Goal: Task Accomplishment & Management: Complete application form

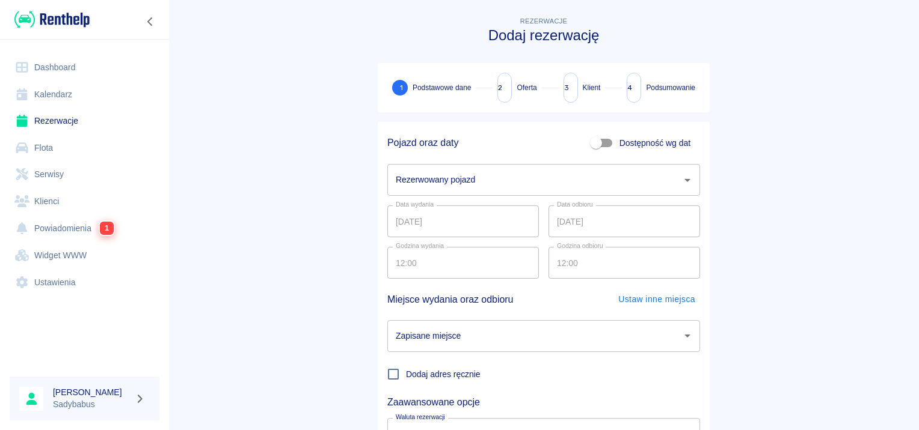
click at [473, 167] on div "Rezerwowany pojazd" at bounding box center [543, 180] width 313 height 32
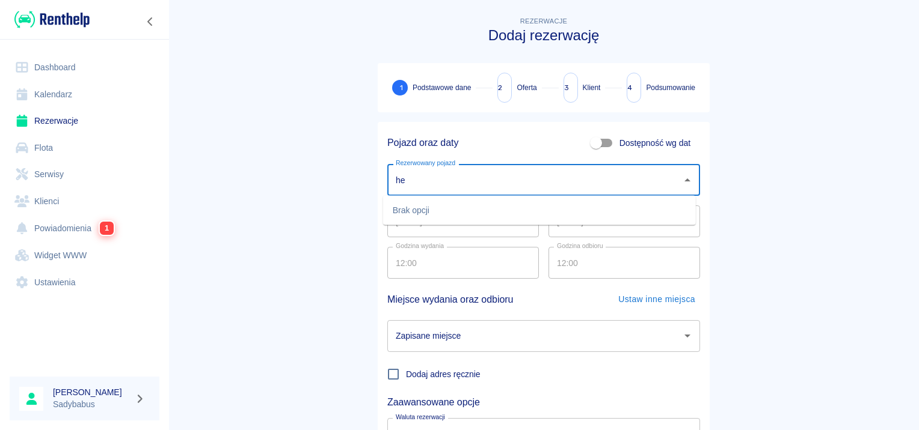
type input "h"
click at [471, 220] on li "MASTER WYWROTKA - WE5EC41" at bounding box center [539, 211] width 313 height 20
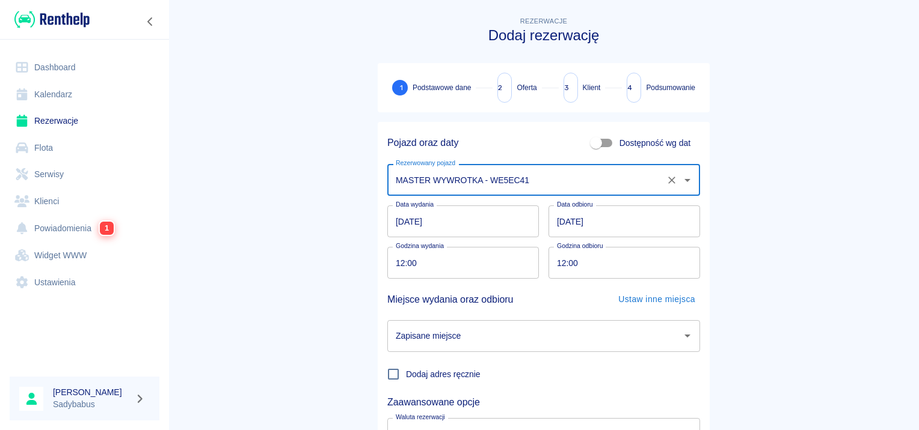
type input "MASTER WYWROTKA - WE5EC41"
click at [396, 257] on input "12:00" at bounding box center [458, 263] width 143 height 32
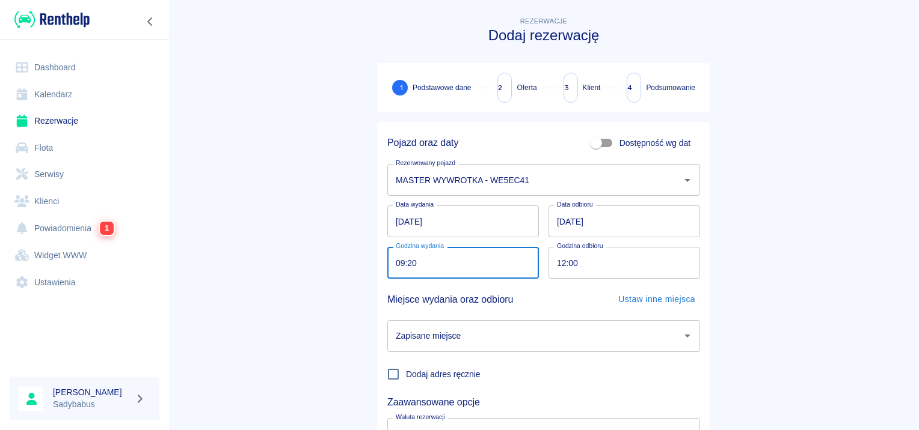
type input "09:20"
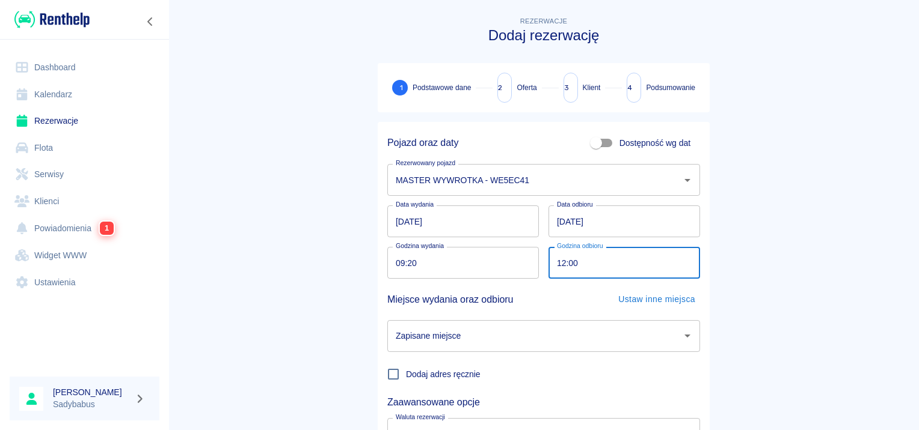
click at [552, 265] on input "12:00" at bounding box center [619, 263] width 143 height 32
type input "09:20"
click at [788, 180] on main "Rezerwacje Dodaj rezerwację 1 Podstawowe dane 2 Oferta 3 Klient 4 Podsumowanie …" at bounding box center [543, 257] width 750 height 487
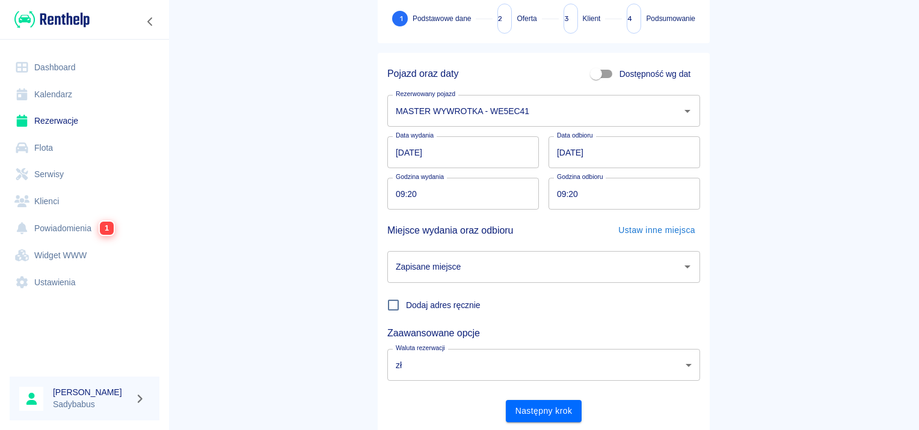
scroll to position [105, 0]
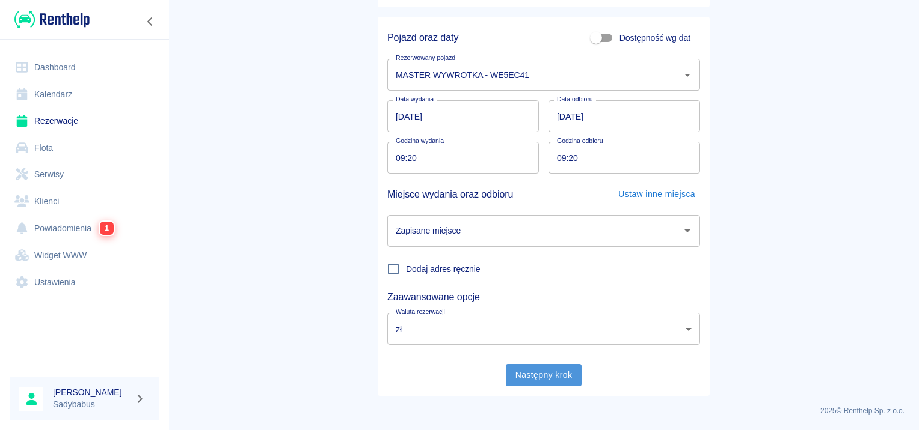
click at [536, 372] on button "Następny krok" at bounding box center [544, 375] width 76 height 22
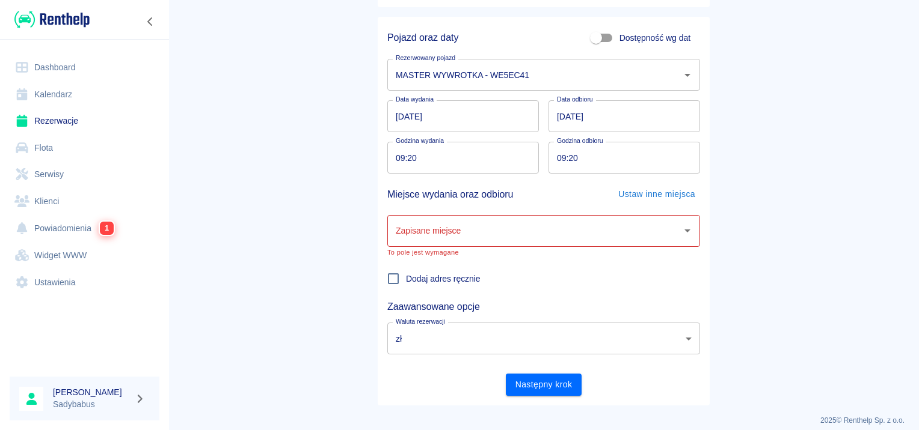
click at [463, 234] on input "Zapisane miejsce" at bounding box center [535, 231] width 284 height 21
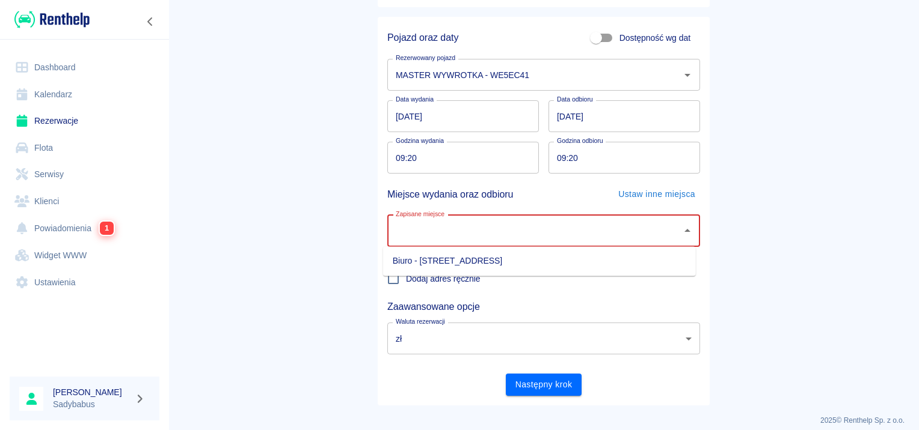
click at [445, 261] on li "Biuro - [STREET_ADDRESS]" at bounding box center [539, 261] width 313 height 20
type input "Biuro - [STREET_ADDRESS]"
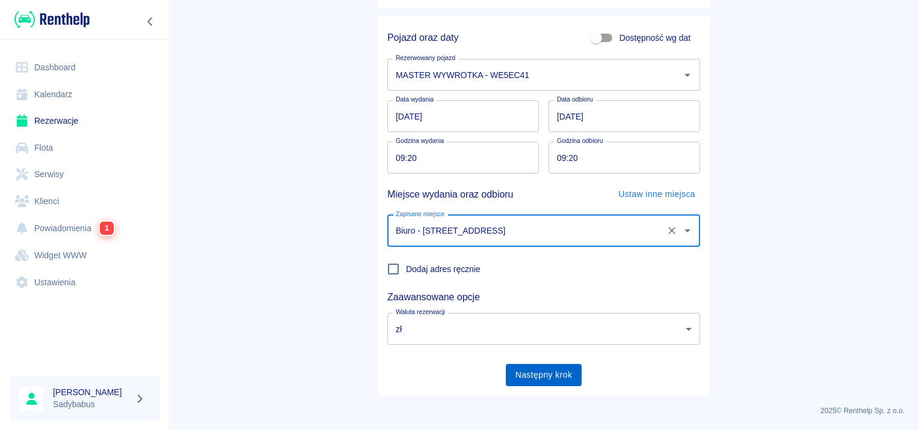
click at [544, 372] on button "Następny krok" at bounding box center [544, 375] width 76 height 22
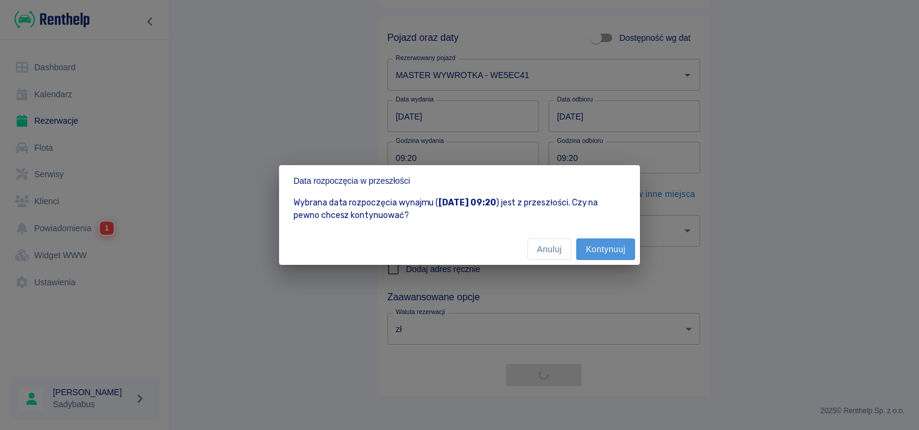
click at [601, 245] on button "Kontynuuj" at bounding box center [605, 250] width 59 height 22
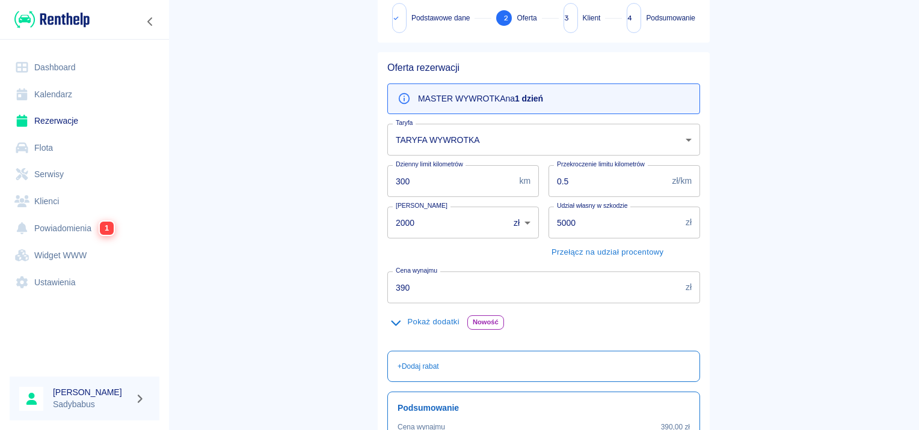
scroll to position [120, 0]
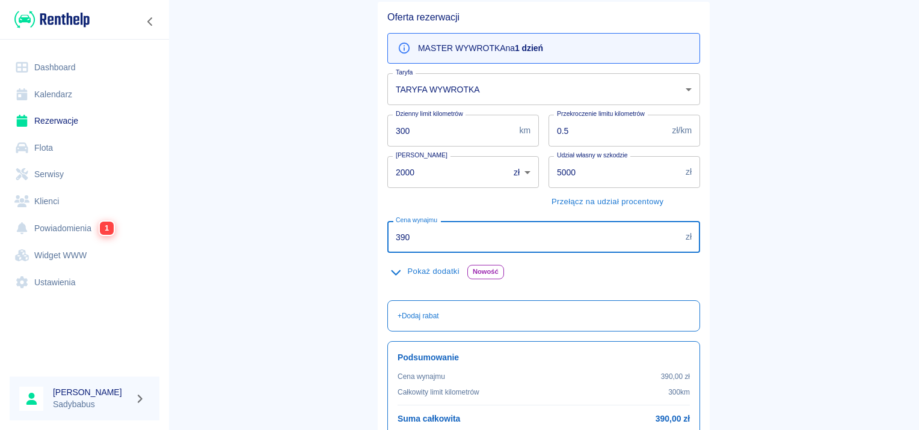
drag, startPoint x: 454, startPoint y: 244, endPoint x: 299, endPoint y: 262, distance: 155.5
click at [299, 262] on main "Rezerwacje Dodaj rezerwację Podstawowe dane 2 Oferta 3 Klient 4 Podsumowanie Of…" at bounding box center [543, 199] width 750 height 611
type input "367"
click at [714, 215] on div "Rezerwacje Dodaj rezerwację Podstawowe dane 2 Oferta 3 Klient 4 Podsumowanie Of…" at bounding box center [543, 195] width 361 height 620
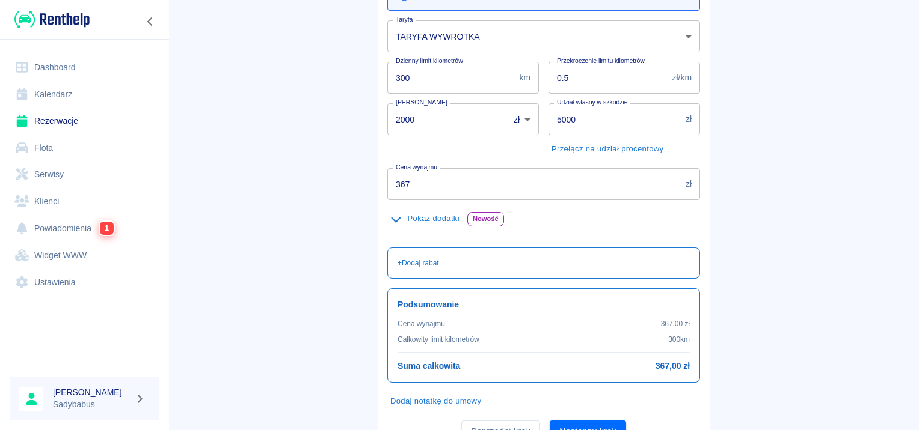
scroll to position [228, 0]
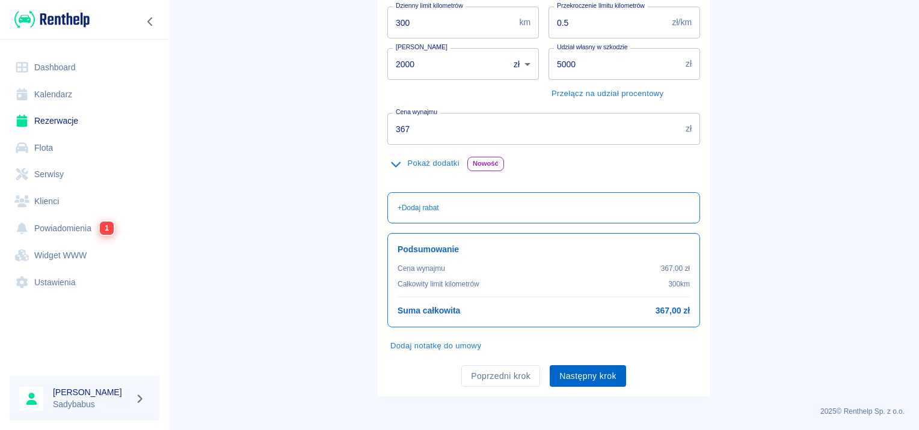
click at [572, 370] on button "Następny krok" at bounding box center [587, 377] width 76 height 22
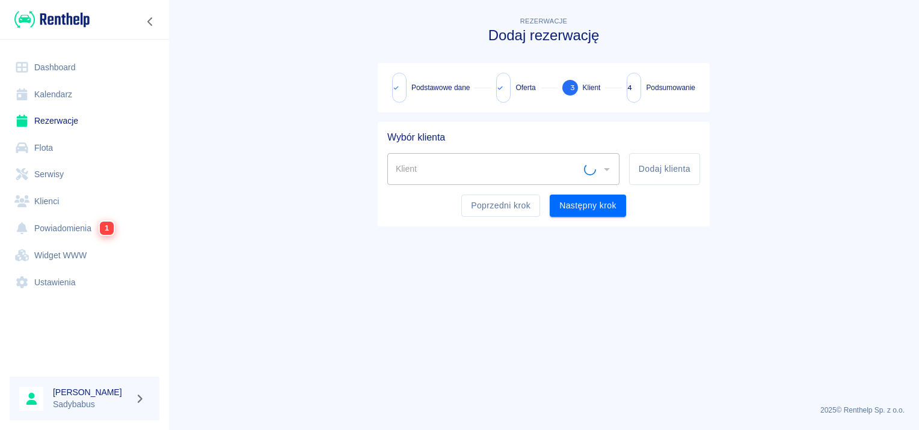
scroll to position [0, 0]
click at [440, 162] on input "Klient" at bounding box center [494, 169] width 203 height 21
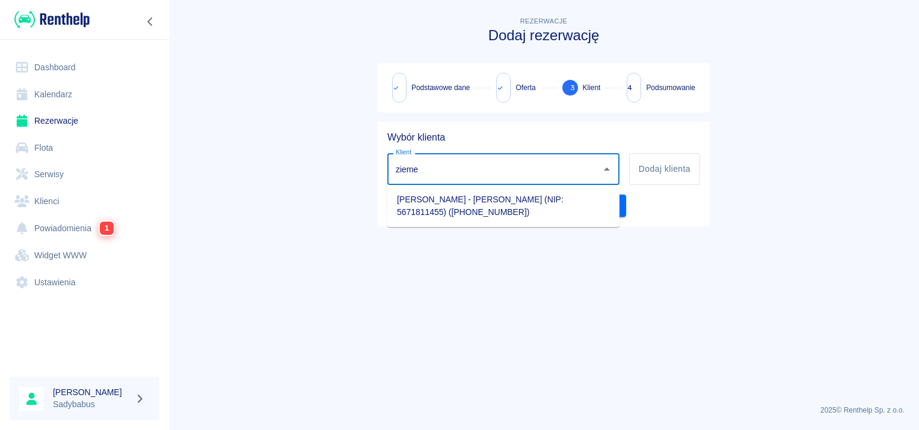
click at [432, 200] on li "[PERSON_NAME] - [PERSON_NAME] (NIP: 5671811455) ([PHONE_NUMBER])" at bounding box center [503, 206] width 232 height 32
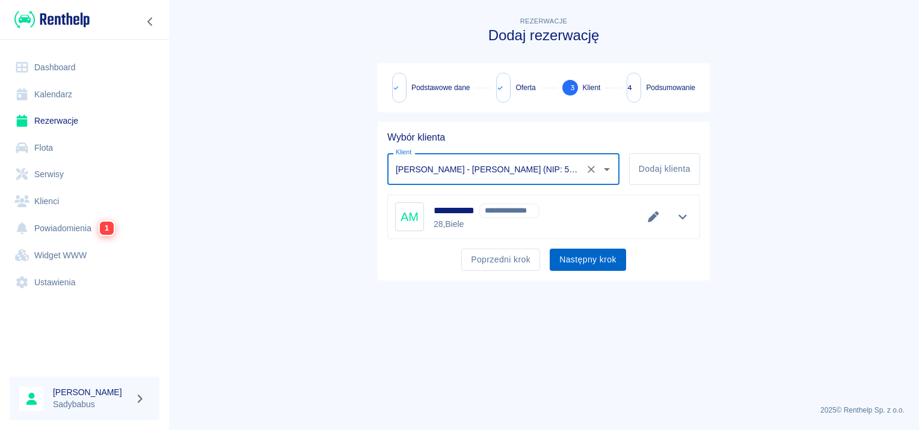
type input "[PERSON_NAME] - [PERSON_NAME] (NIP: 5671811455) ([PHONE_NUMBER])"
click at [576, 265] on button "Następny krok" at bounding box center [587, 260] width 76 height 22
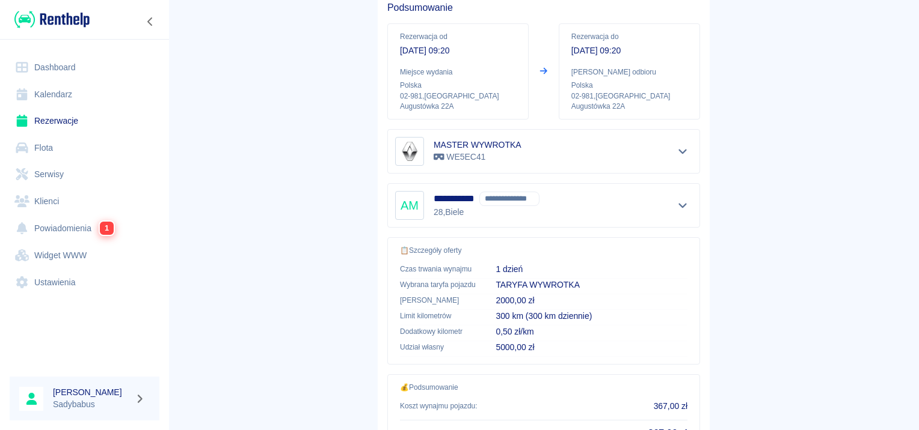
scroll to position [230, 0]
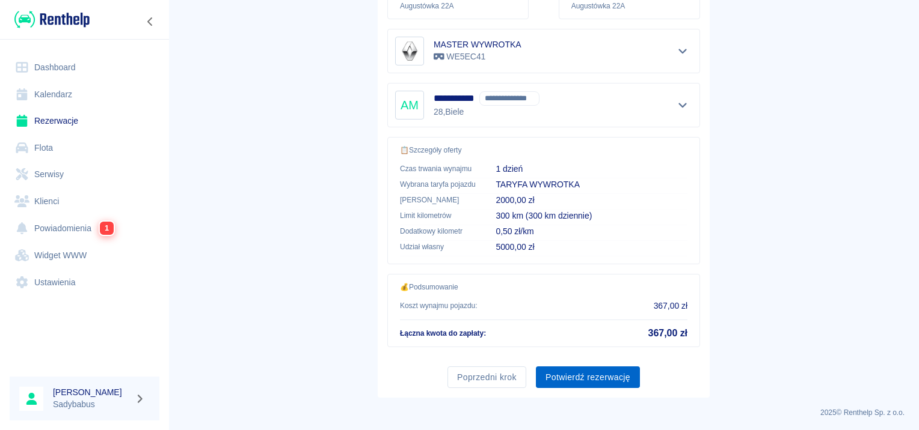
click at [620, 376] on button "Potwierdź rezerwację" at bounding box center [588, 378] width 104 height 22
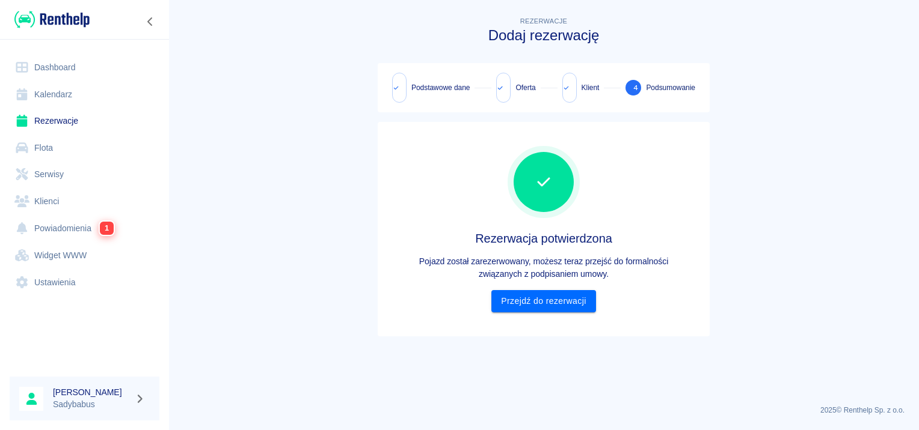
scroll to position [0, 0]
click at [560, 304] on link "Przejdź do rezerwacji" at bounding box center [543, 301] width 104 height 22
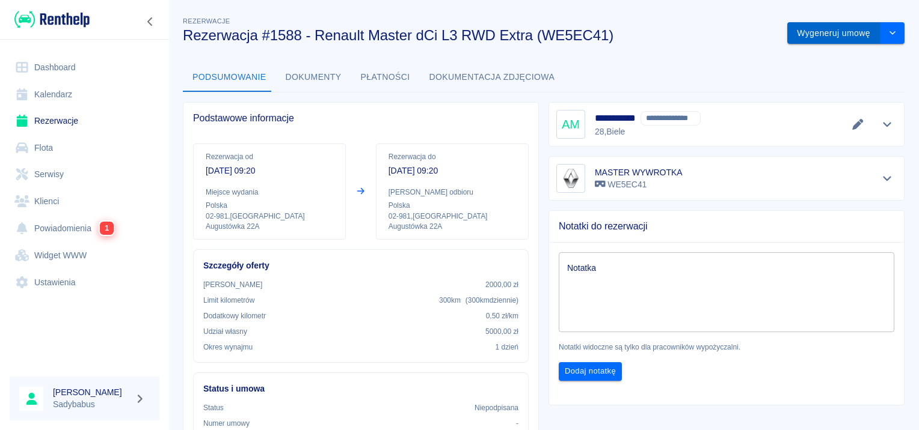
click at [801, 32] on button "Wygeneruj umowę" at bounding box center [833, 33] width 93 height 22
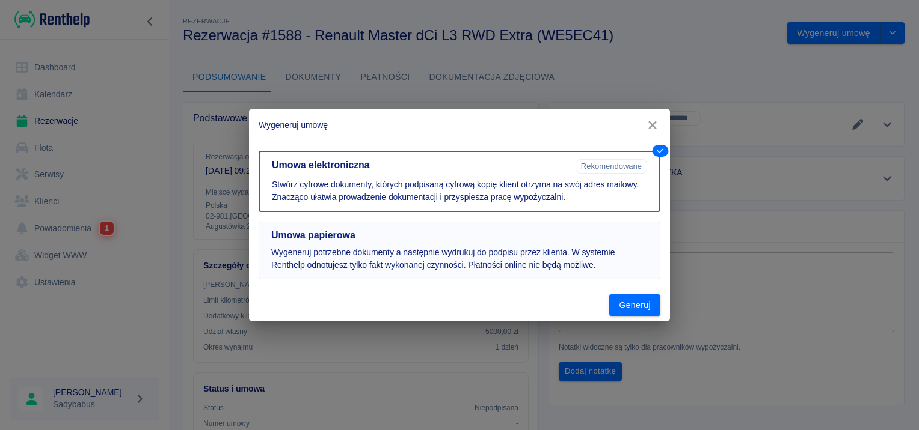
click at [344, 236] on h5 "Umowa papierowa" at bounding box center [459, 236] width 376 height 12
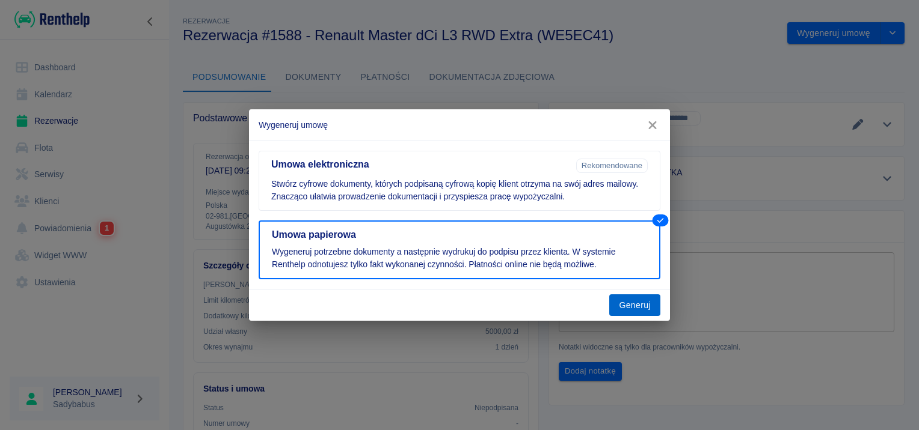
click at [628, 307] on button "Generuj" at bounding box center [634, 306] width 51 height 22
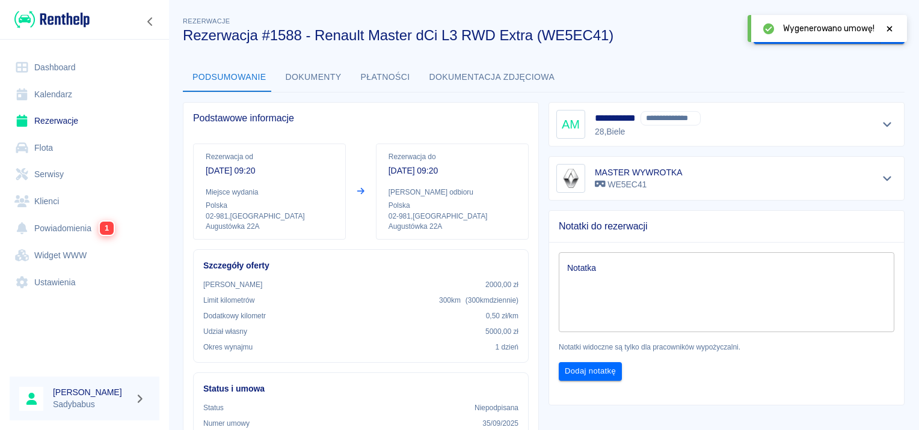
click at [889, 29] on icon at bounding box center [889, 28] width 5 height 5
click at [798, 27] on button "Oznacz: umowa podpisana" at bounding box center [816, 33] width 127 height 22
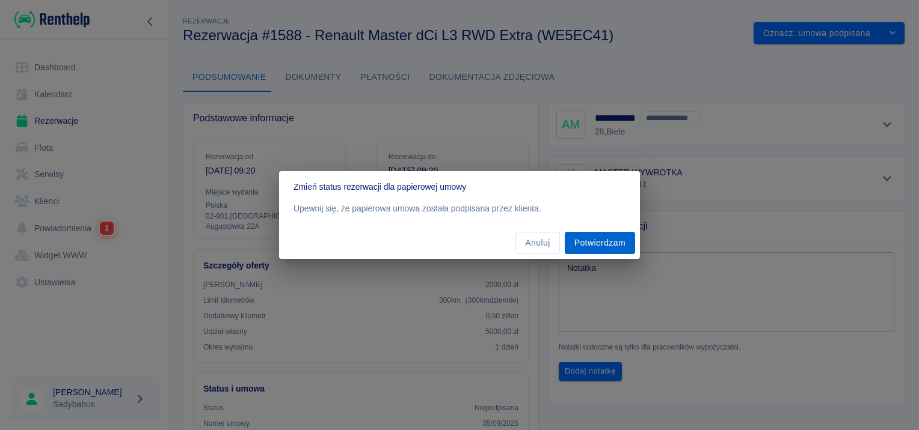
click at [619, 234] on button "Potwierdzam" at bounding box center [599, 243] width 70 height 22
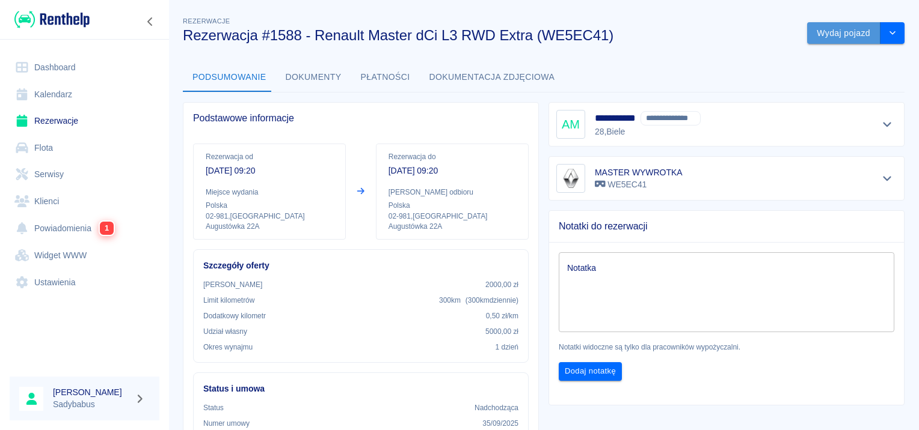
click at [824, 34] on button "Wydaj pojazd" at bounding box center [843, 33] width 73 height 22
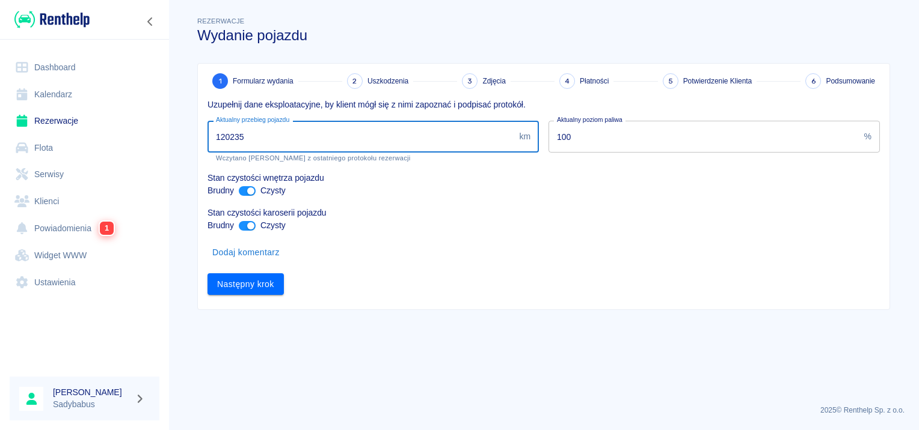
drag, startPoint x: 231, startPoint y: 138, endPoint x: 772, endPoint y: 80, distance: 544.2
click at [731, 137] on div "Uzupełnij dane eksploatacyjne, by klient mógł się z nimi zapoznać i podpisać pr…" at bounding box center [539, 192] width 682 height 206
type input "120735"
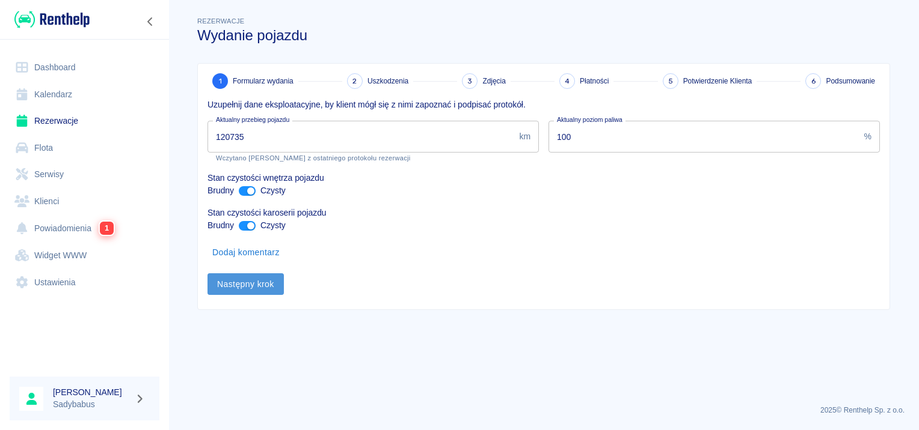
click at [267, 286] on button "Następny krok" at bounding box center [245, 285] width 76 height 22
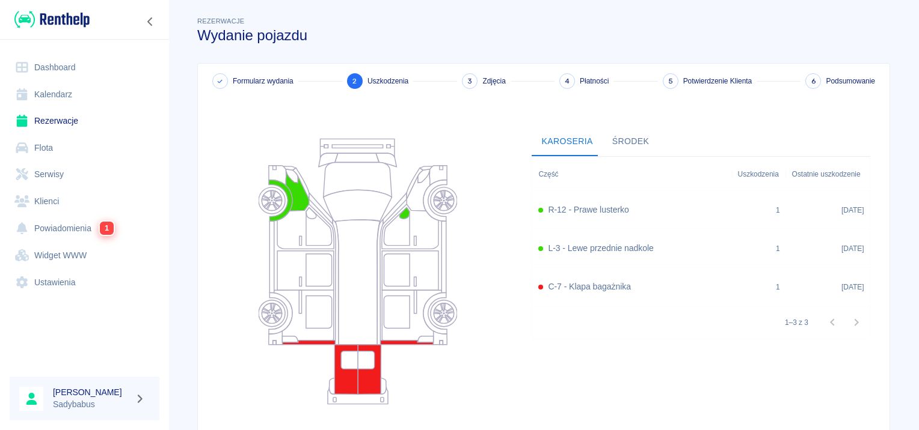
scroll to position [111, 0]
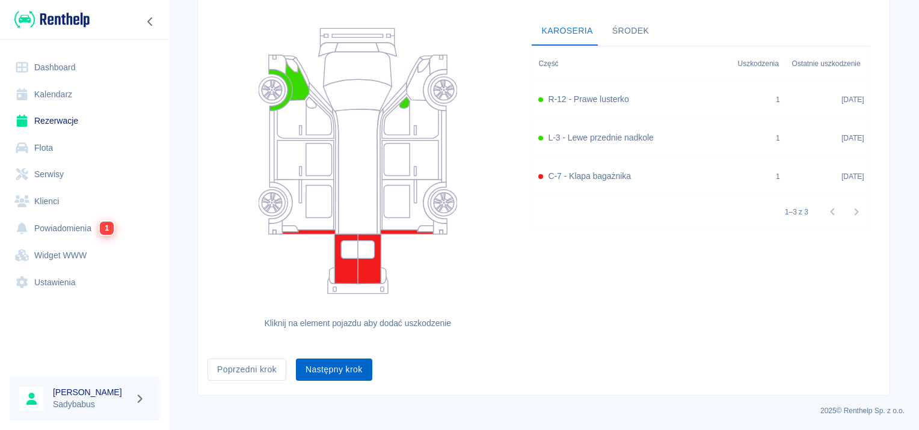
click at [317, 371] on button "Następny krok" at bounding box center [334, 370] width 76 height 22
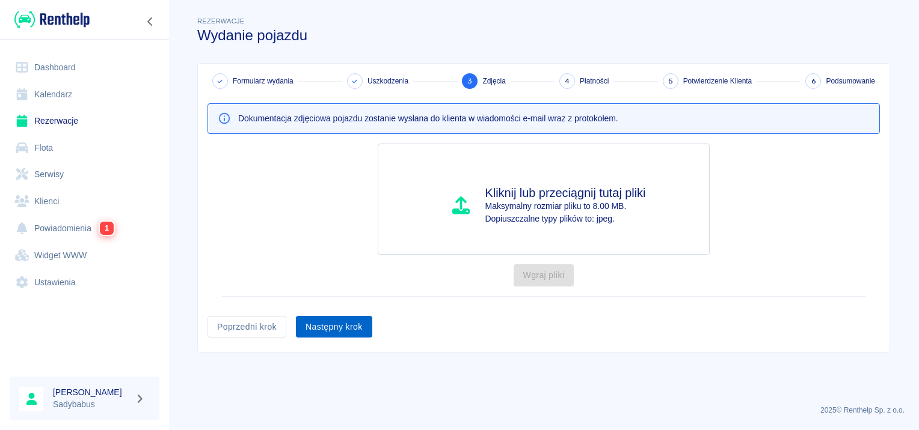
scroll to position [0, 0]
click at [326, 341] on div "Formularz wydania Uszkodzenia 3 Zdjęcia 4 Płatności 5 Potwierdzenie Klienta 6 P…" at bounding box center [543, 208] width 691 height 289
click at [327, 329] on button "Następny krok" at bounding box center [334, 327] width 76 height 22
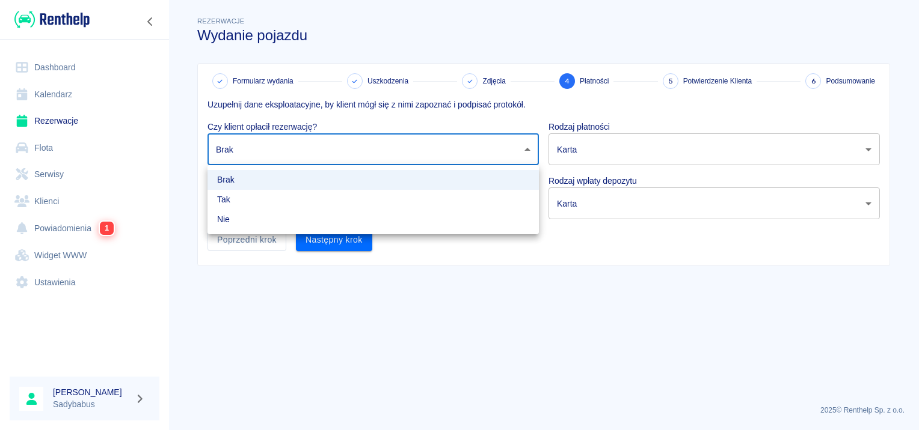
click at [278, 150] on body "Używamy plików Cookies, by zapewnić Ci najlepsze możliwe doświadczenie. Aby dow…" at bounding box center [459, 215] width 919 height 430
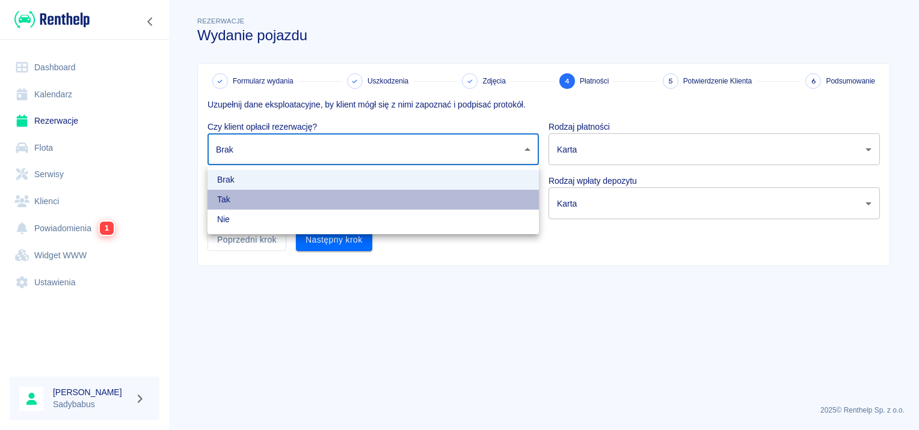
click at [255, 200] on li "Tak" at bounding box center [372, 200] width 331 height 20
type input "true"
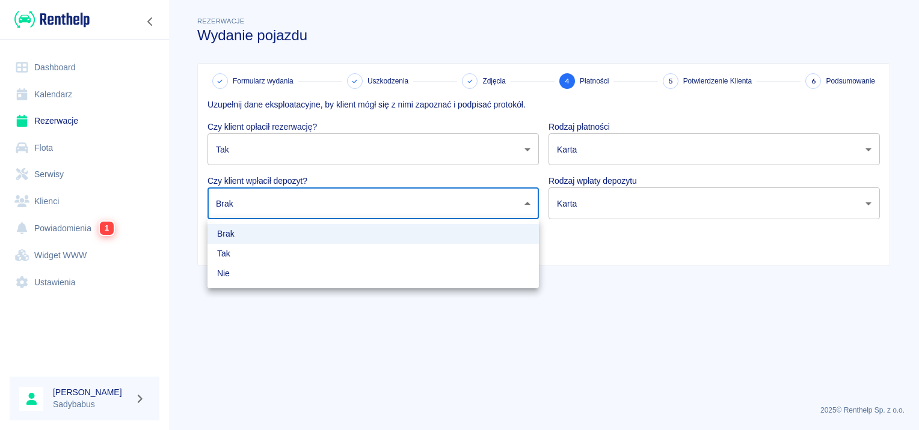
click at [255, 211] on body "Używamy plików Cookies, by zapewnić Ci najlepsze możliwe doświadczenie. Aby dow…" at bounding box center [459, 215] width 919 height 430
click at [255, 252] on li "Tak" at bounding box center [372, 254] width 331 height 20
type input "true"
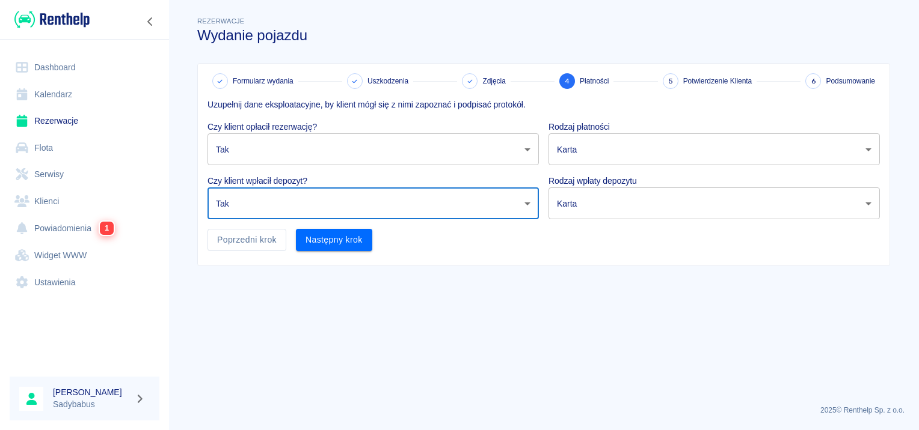
click at [629, 159] on body "Używamy plików Cookies, by zapewnić Ci najlepsze możliwe doświadczenie. Aby dow…" at bounding box center [459, 215] width 919 height 430
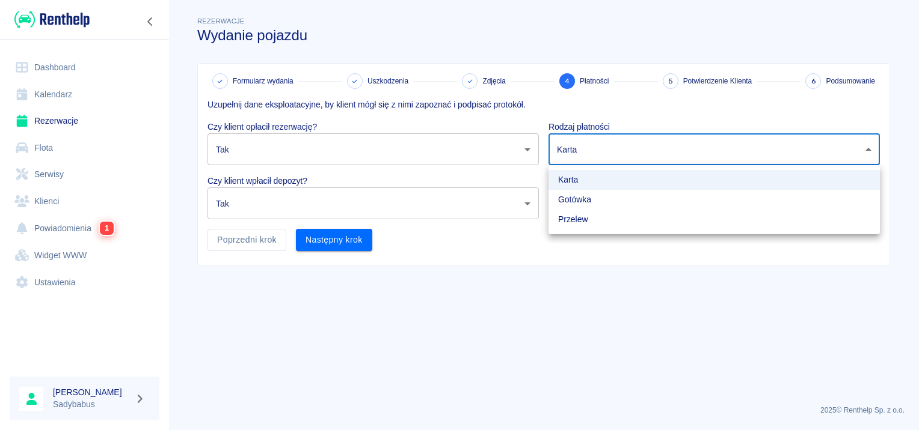
click at [586, 198] on li "Gotówka" at bounding box center [713, 200] width 331 height 20
type input "cash"
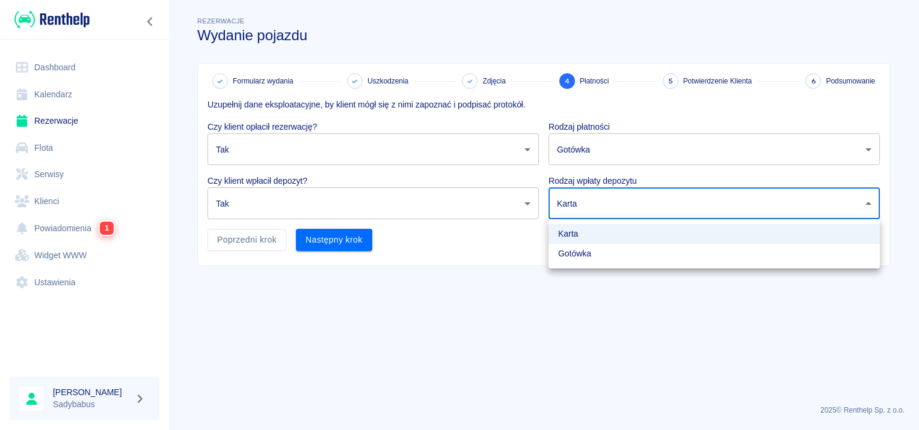
click at [587, 198] on body "Używamy plików Cookies, by zapewnić Ci najlepsze możliwe doświadczenie. Aby dow…" at bounding box center [459, 215] width 919 height 430
drag, startPoint x: 582, startPoint y: 250, endPoint x: 471, endPoint y: 252, distance: 110.6
click at [582, 252] on li "Gotówka" at bounding box center [713, 254] width 331 height 20
type input "cash"
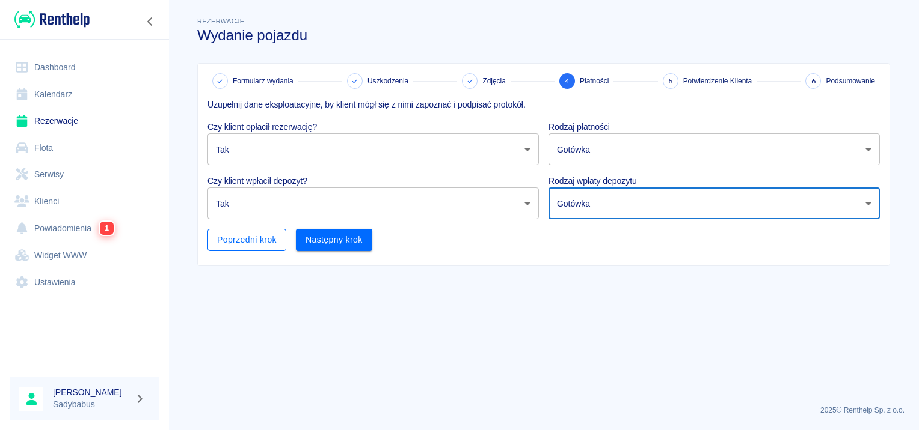
click at [233, 239] on button "Poprzedni krok" at bounding box center [246, 240] width 79 height 22
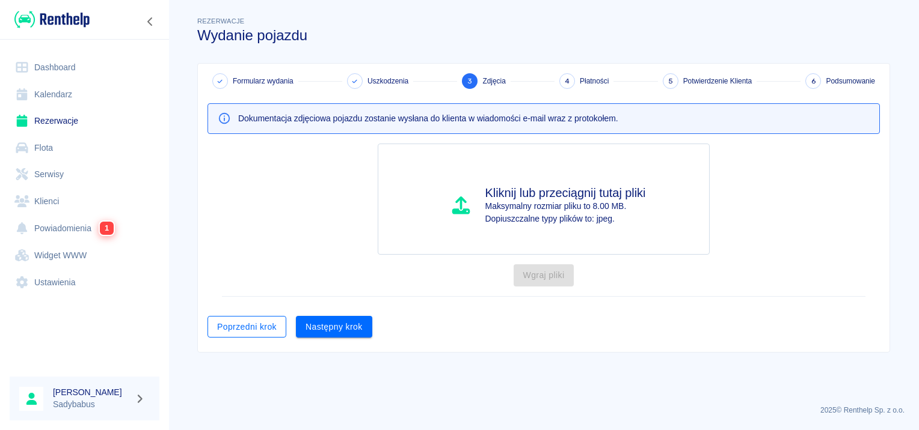
click at [257, 325] on button "Poprzedni krok" at bounding box center [246, 327] width 79 height 22
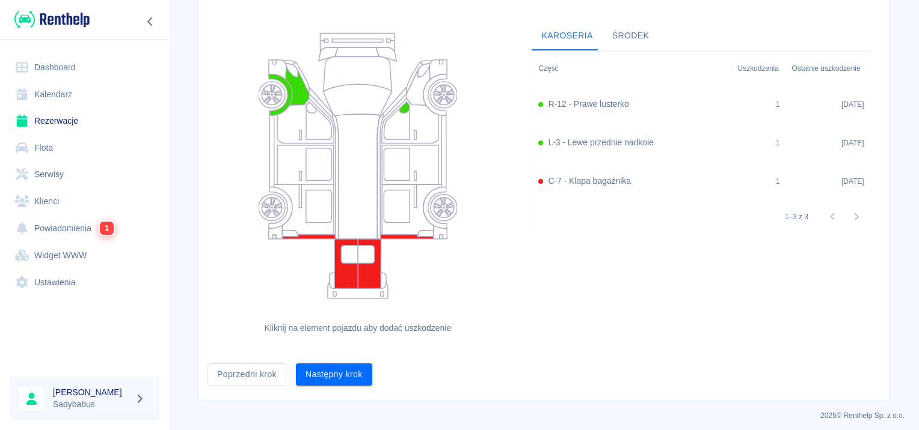
scroll to position [111, 0]
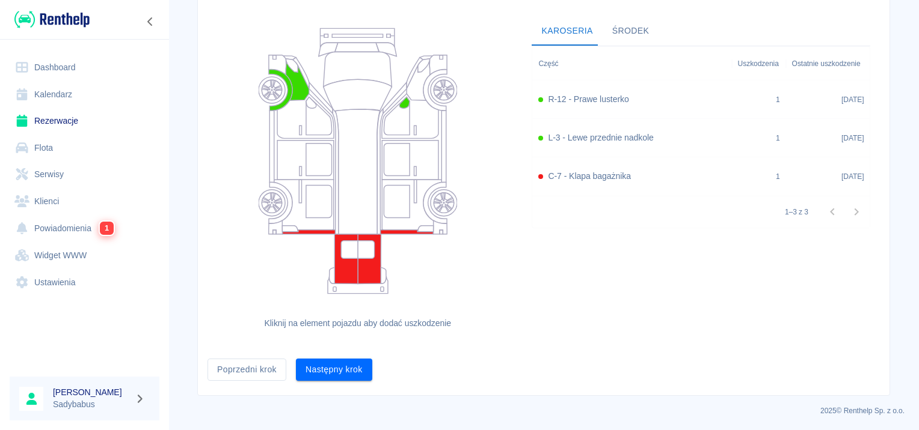
drag, startPoint x: 240, startPoint y: 366, endPoint x: 250, endPoint y: 352, distance: 16.4
click at [239, 363] on button "Poprzedni krok" at bounding box center [246, 370] width 79 height 22
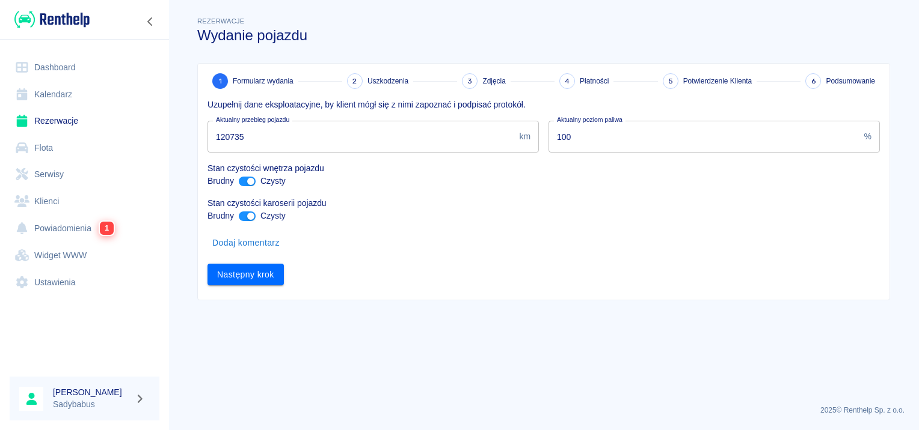
scroll to position [0, 0]
click at [258, 272] on button "Następny krok" at bounding box center [245, 275] width 76 height 22
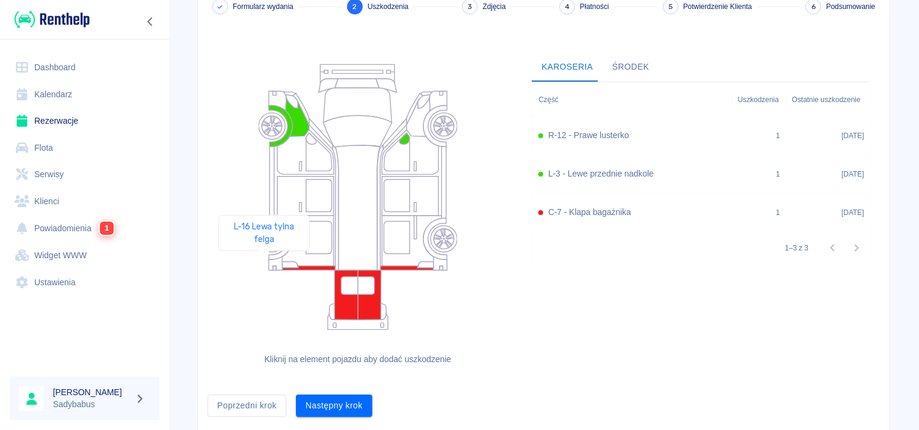
scroll to position [111, 0]
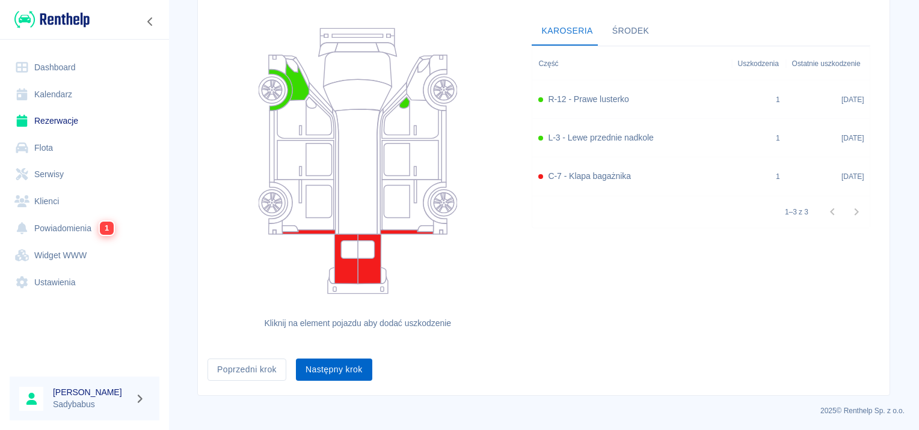
click at [310, 369] on button "Następny krok" at bounding box center [334, 370] width 76 height 22
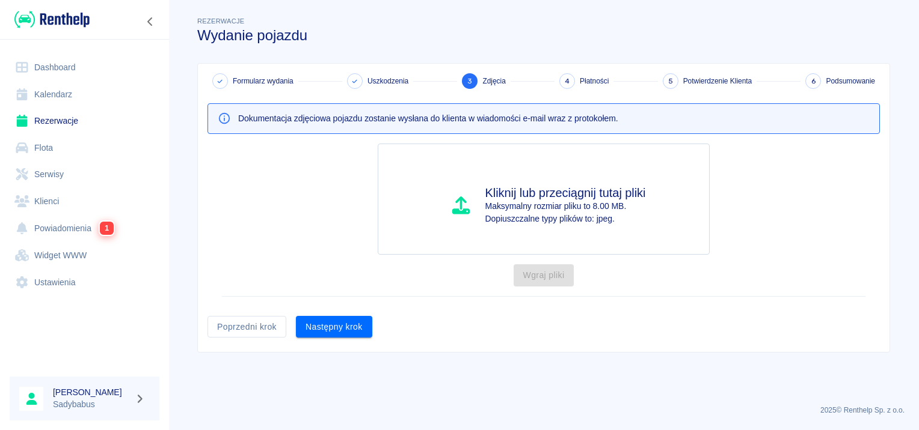
scroll to position [0, 0]
click at [314, 320] on button "Następny krok" at bounding box center [334, 327] width 76 height 22
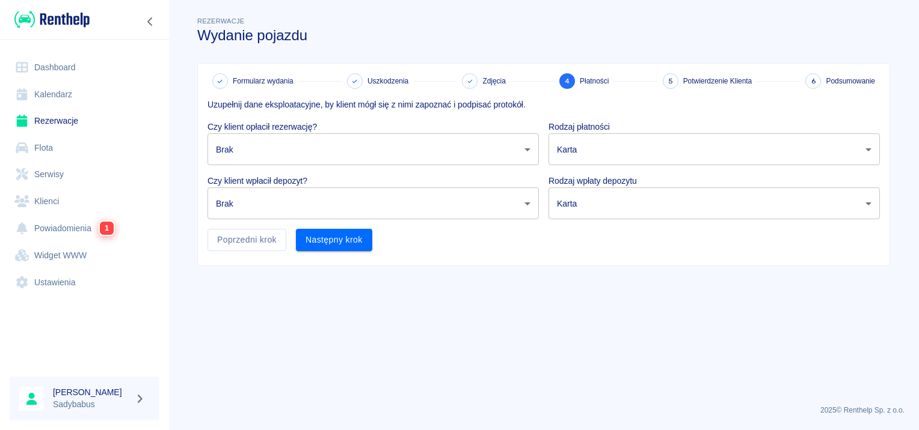
click at [290, 129] on p "Czy klient opłacił rezerwację?" at bounding box center [372, 127] width 331 height 13
click at [281, 149] on body "Używamy plików Cookies, by zapewnić Ci najlepsze możliwe doświadczenie. Aby dow…" at bounding box center [459, 215] width 919 height 430
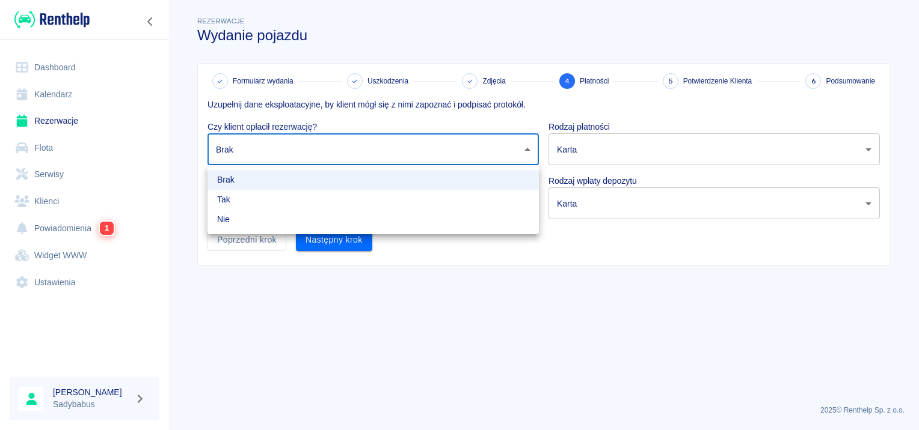
click at [267, 207] on li "Tak" at bounding box center [372, 200] width 331 height 20
type input "true"
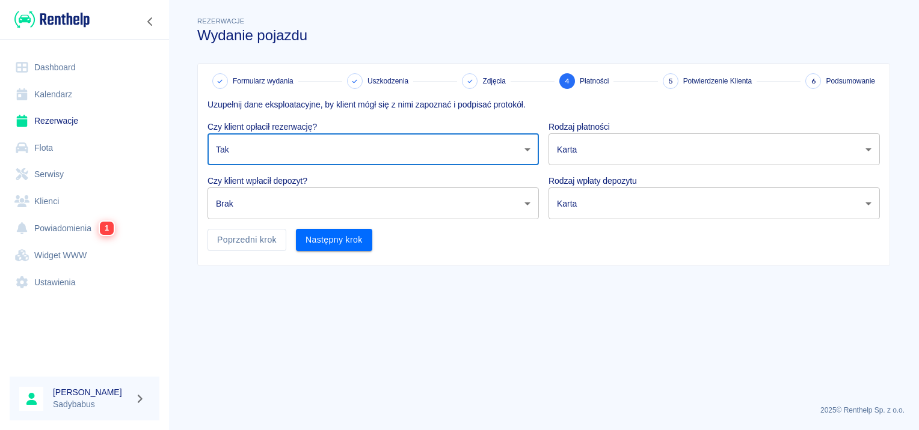
click at [262, 206] on body "Używamy plików Cookies, by zapewnić Ci najlepsze możliwe doświadczenie. Aby dow…" at bounding box center [459, 215] width 919 height 430
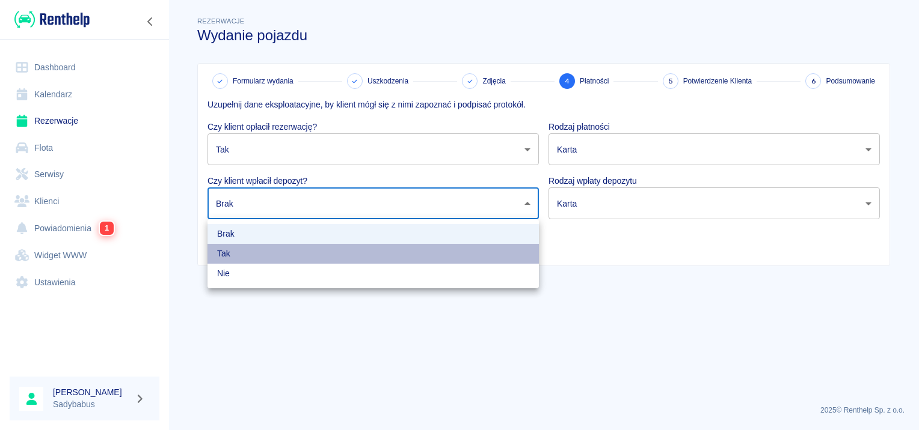
click at [248, 259] on li "Tak" at bounding box center [372, 254] width 331 height 20
type input "true"
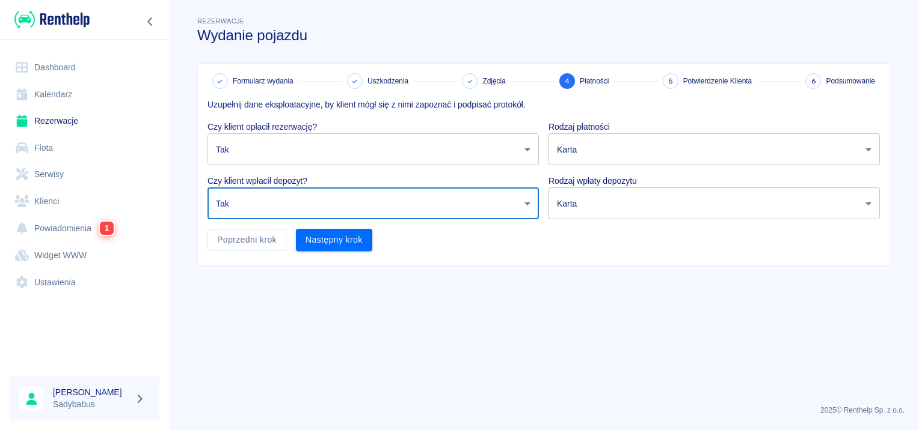
click at [611, 142] on body "Używamy plików Cookies, by zapewnić Ci najlepsze możliwe doświadczenie. Aby dow…" at bounding box center [459, 215] width 919 height 430
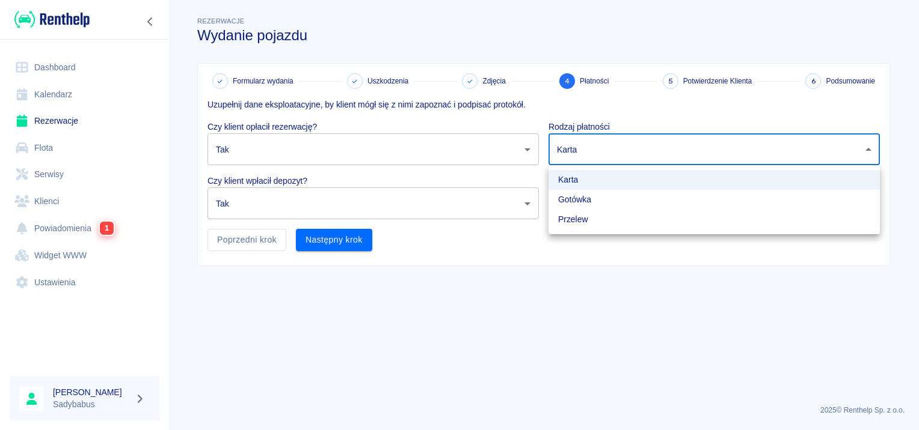
click at [590, 200] on li "Gotówka" at bounding box center [713, 200] width 331 height 20
type input "cash"
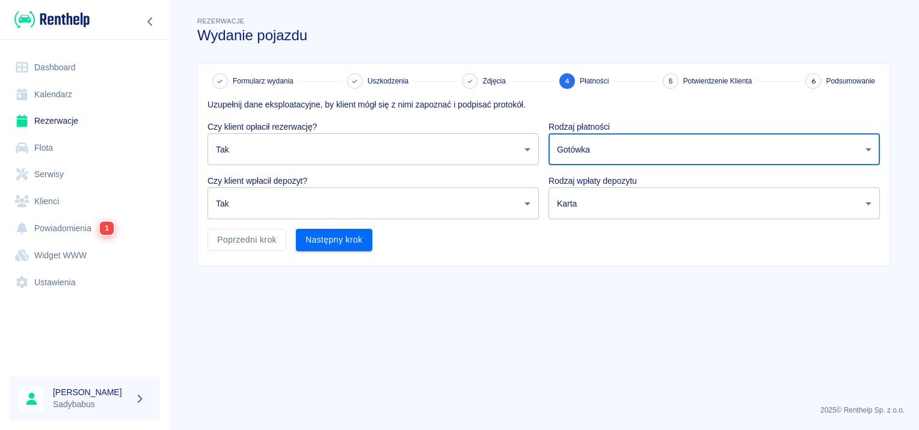
click at [589, 200] on body "Używamy plików Cookies, by zapewnić Ci najlepsze możliwe doświadczenie. Aby dow…" at bounding box center [459, 215] width 919 height 430
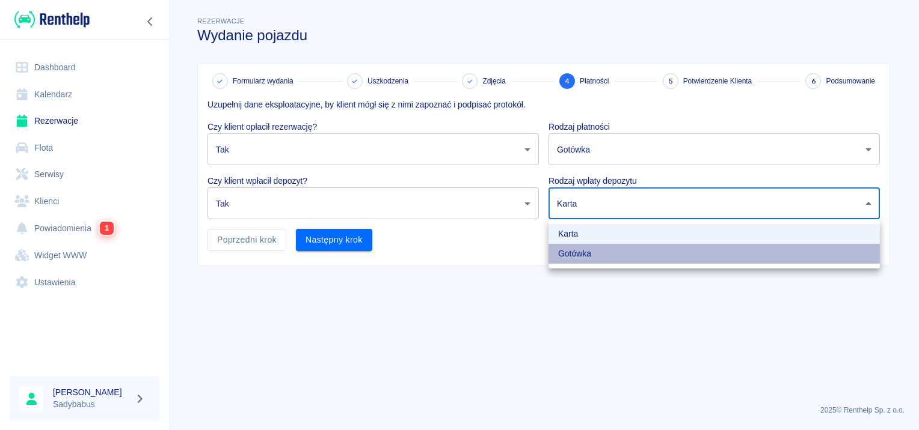
drag, startPoint x: 572, startPoint y: 252, endPoint x: 513, endPoint y: 246, distance: 59.2
click at [572, 251] on li "Gotówka" at bounding box center [713, 254] width 331 height 20
type input "cash"
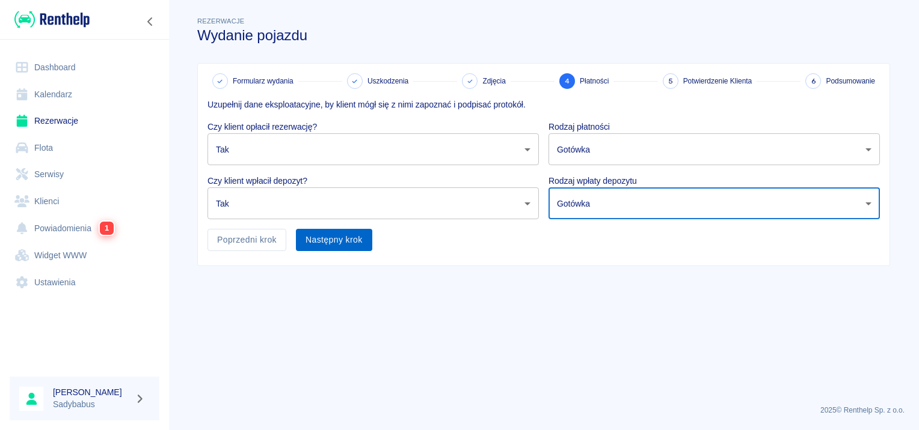
click at [341, 243] on button "Następny krok" at bounding box center [334, 240] width 76 height 22
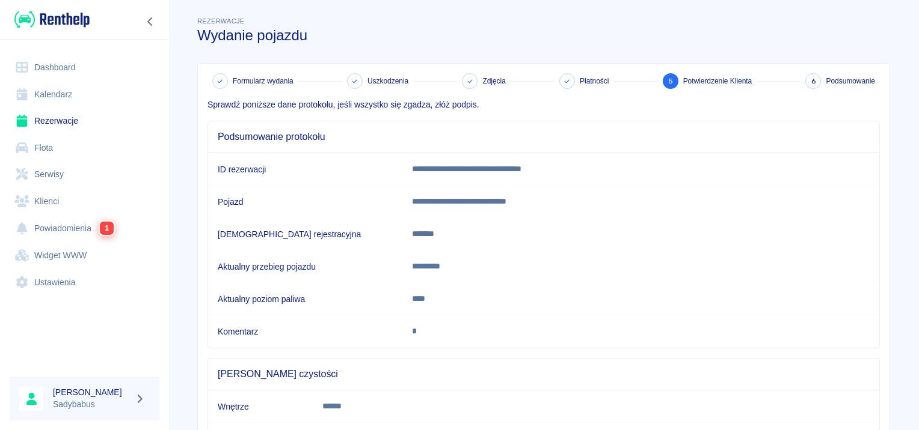
scroll to position [105, 0]
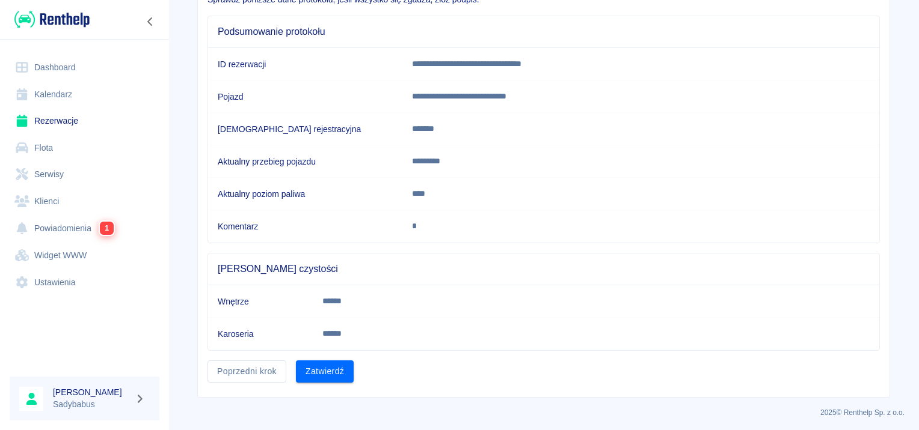
click at [313, 344] on td "Karoseria" at bounding box center [260, 334] width 105 height 32
click at [313, 369] on button "Zatwierdź" at bounding box center [325, 372] width 58 height 22
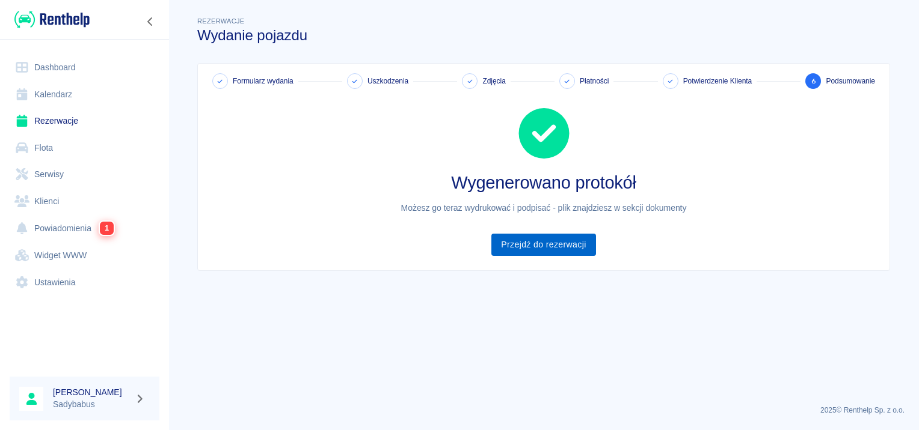
drag, startPoint x: 578, startPoint y: 219, endPoint x: 549, endPoint y: 236, distance: 33.4
click at [572, 225] on div "Wygenerowano protokół Możesz go teraz wydrukować i podpisać - plik znajdziesz w…" at bounding box center [539, 172] width 682 height 167
click at [548, 237] on link "Przejdź do rezerwacji" at bounding box center [543, 245] width 104 height 22
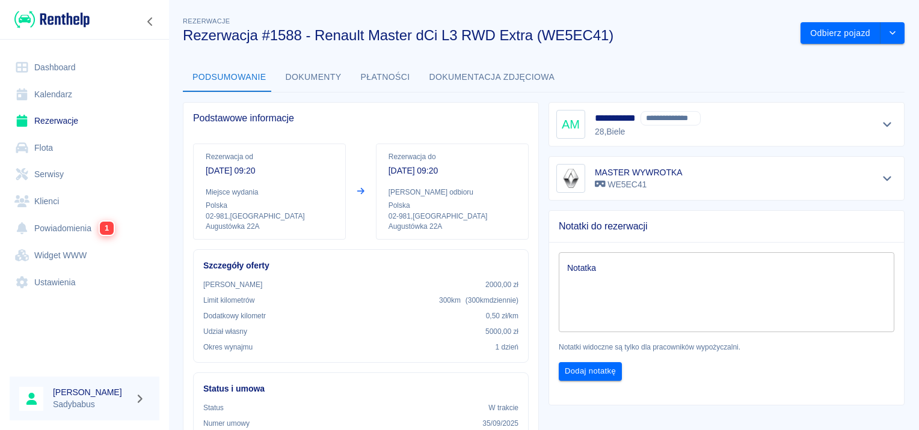
click at [317, 75] on button "Dokumenty" at bounding box center [313, 77] width 75 height 29
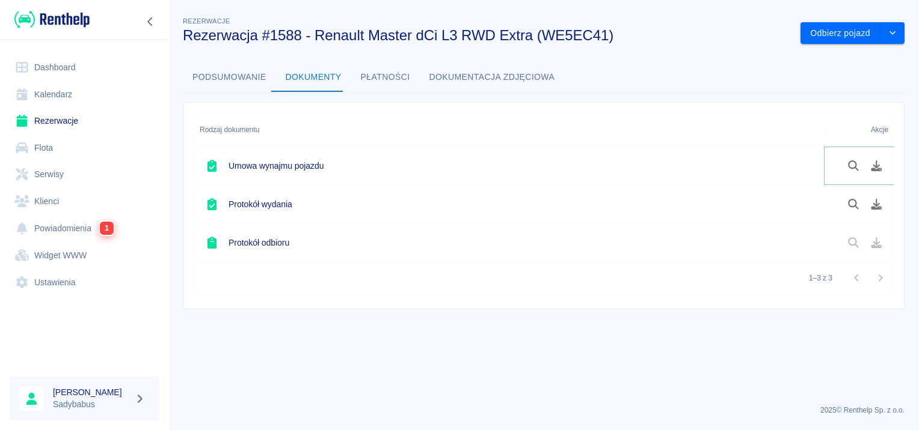
click at [878, 170] on icon "Pobierz dokument" at bounding box center [876, 166] width 11 height 11
click at [62, 116] on link "Rezerwacje" at bounding box center [85, 121] width 150 height 27
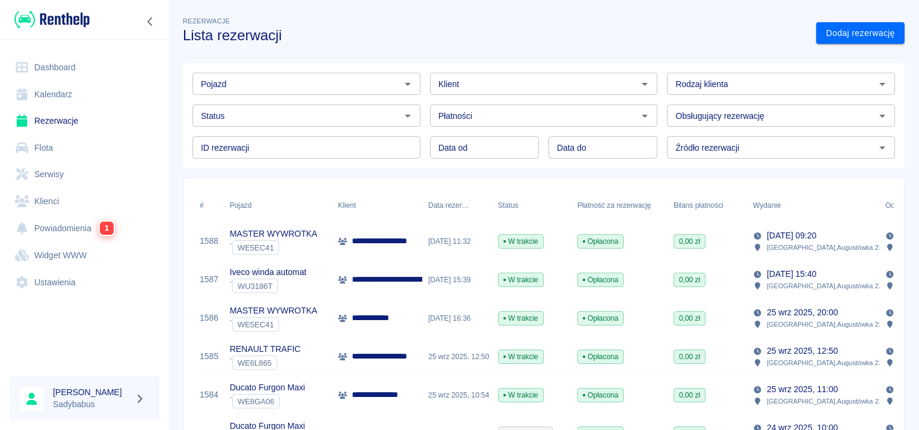
click at [513, 81] on input "Klient" at bounding box center [533, 83] width 201 height 15
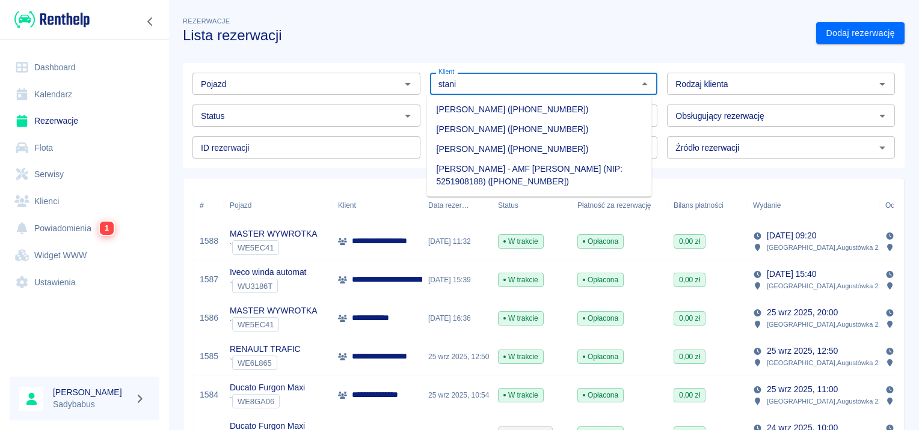
click at [528, 105] on li "[PERSON_NAME] ([PHONE_NUMBER])" at bounding box center [539, 110] width 225 height 20
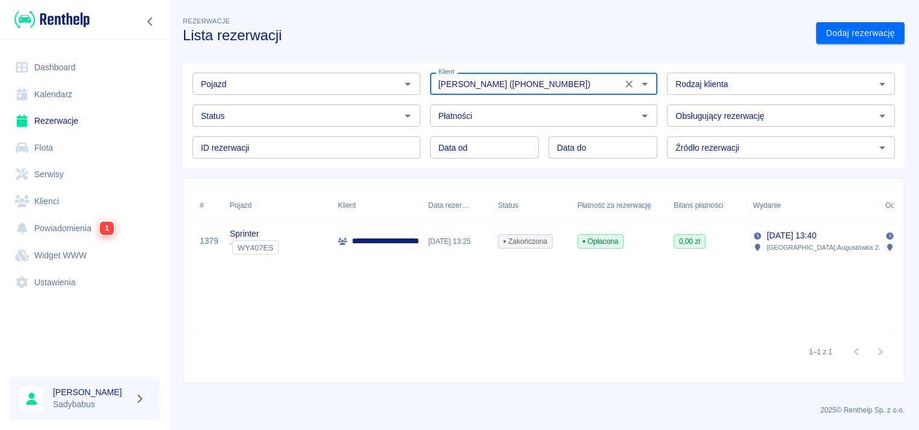
type input "[PERSON_NAME] ([PHONE_NUMBER])"
click at [411, 250] on div "**********" at bounding box center [377, 241] width 90 height 38
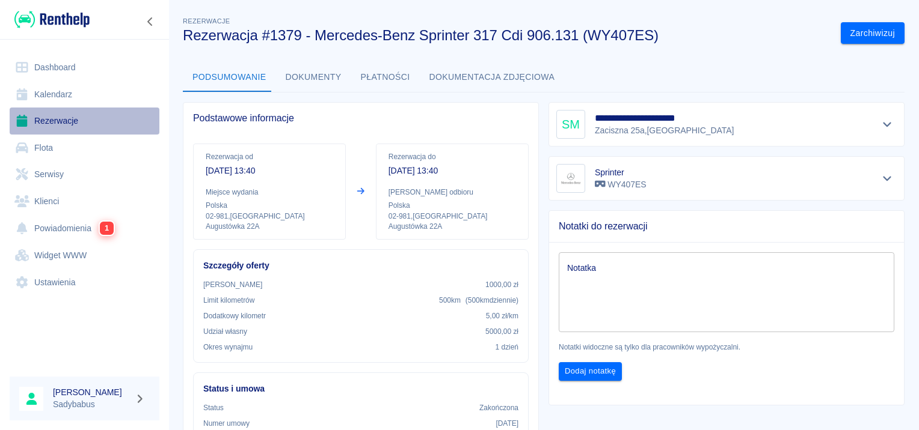
click at [69, 116] on link "Rezerwacje" at bounding box center [85, 121] width 150 height 27
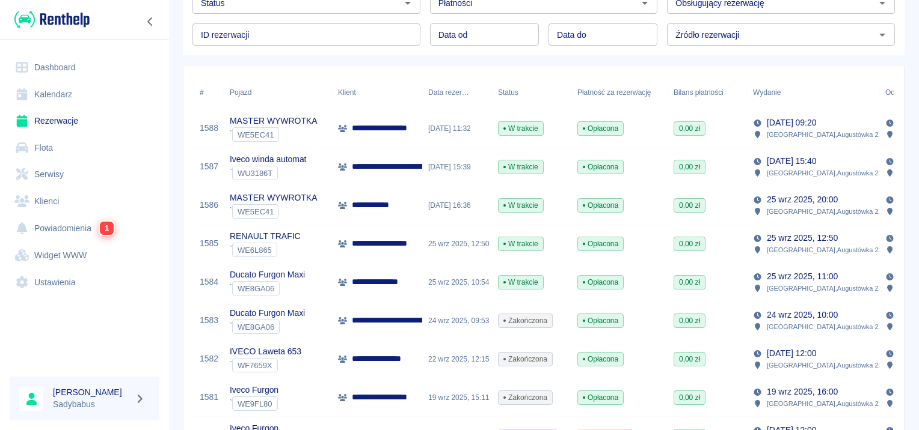
scroll to position [120, 0]
